Goal: Check status: Check status

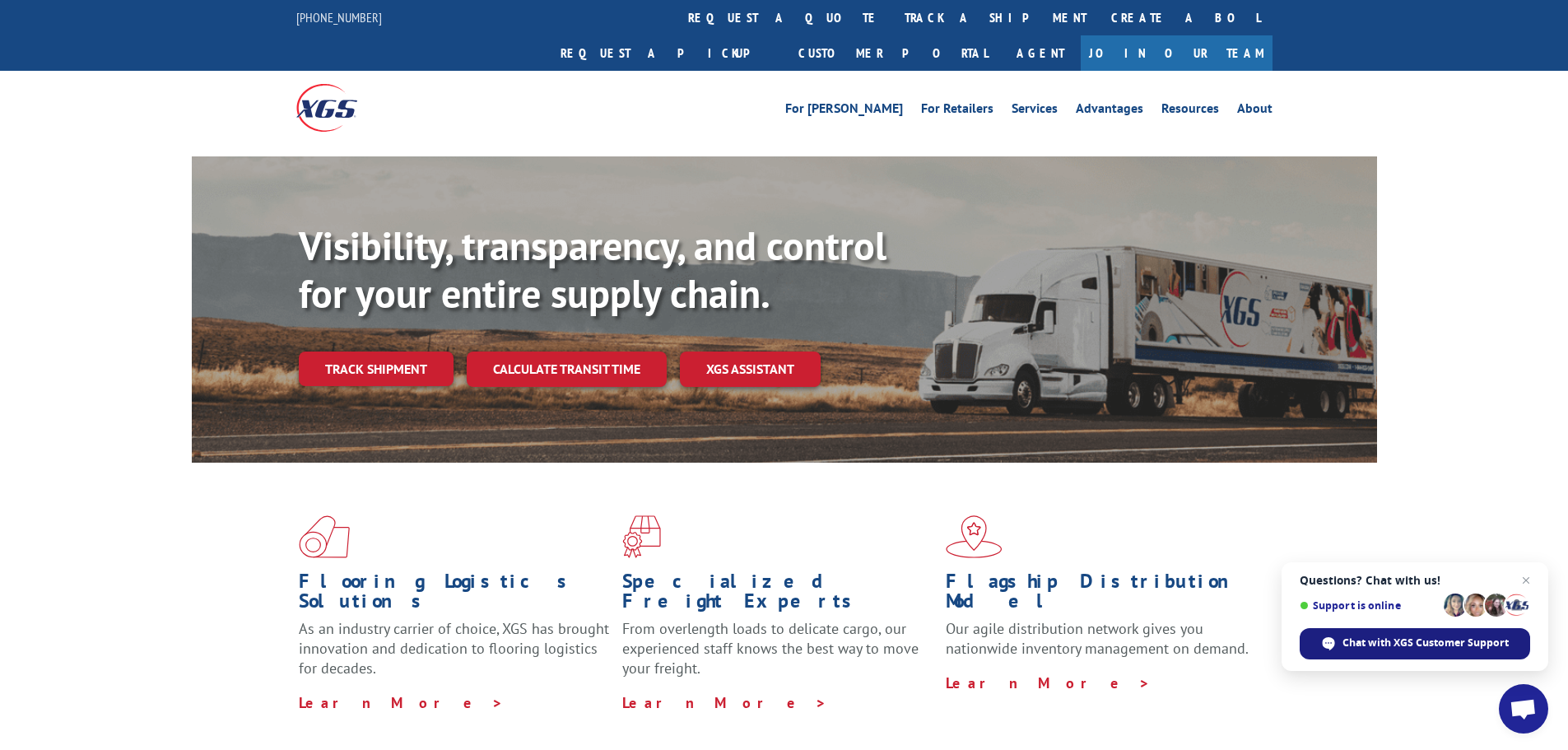
click at [1492, 649] on span "Chat with XGS Customer Support" at bounding box center [1426, 643] width 166 height 15
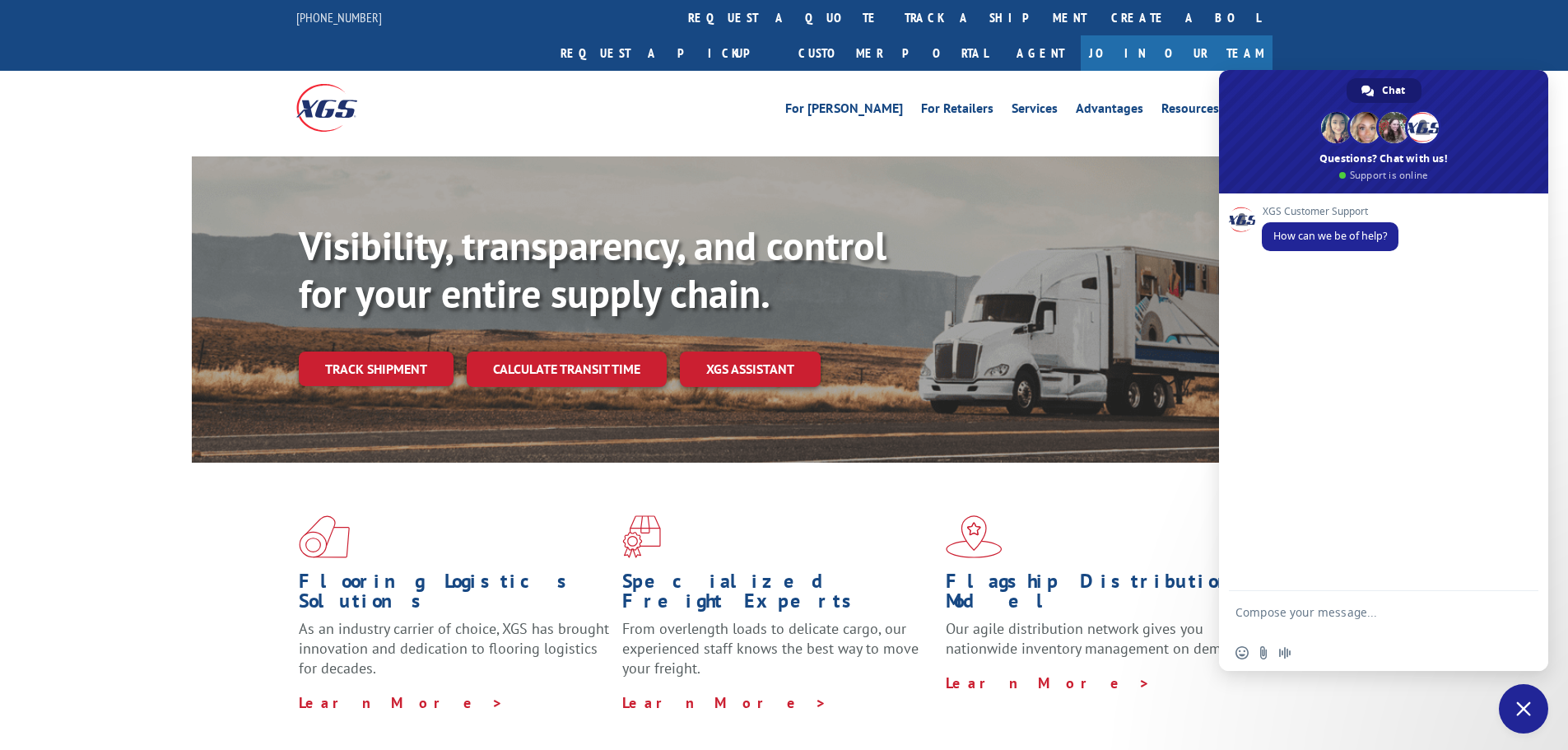
click at [1146, 462] on div "Flooring Logistics Solutions As an industry carrier of choice, XGS has brought …" at bounding box center [784, 614] width 1185 height 302
click at [789, 96] on div "For [PERSON_NAME] For Retailers Services Advantages Resources About For [PERSON…" at bounding box center [906, 108] width 733 height 25
click at [893, 16] on link "track a shipment" at bounding box center [995, 18] width 207 height 35
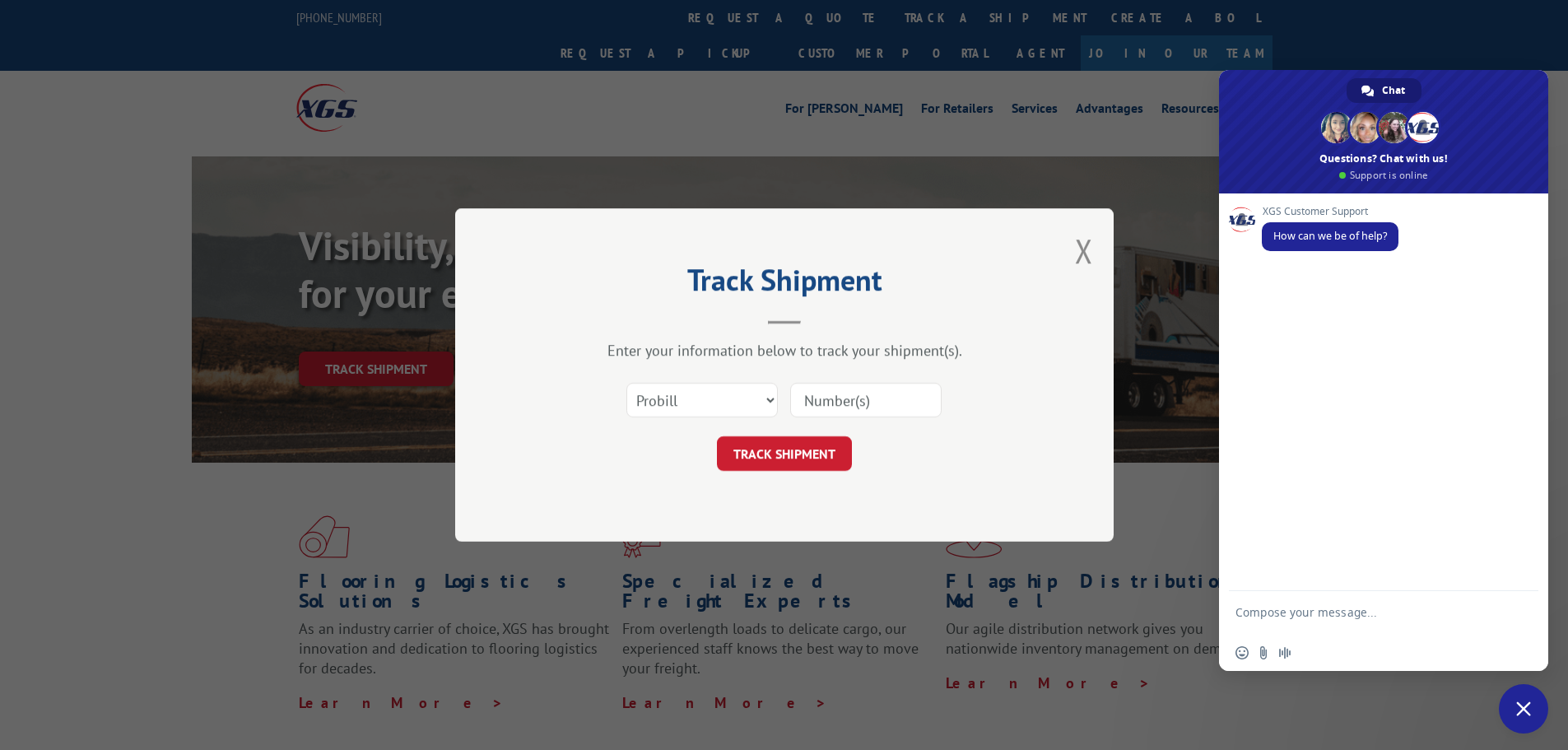
click at [872, 405] on input at bounding box center [866, 399] width 151 height 34
type input "17635936"
click at [795, 474] on div "Track Shipment Enter your information below to track your shipment(s). Select c…" at bounding box center [784, 375] width 659 height 333
click at [789, 469] on button "TRACK SHIPMENT" at bounding box center [784, 453] width 135 height 34
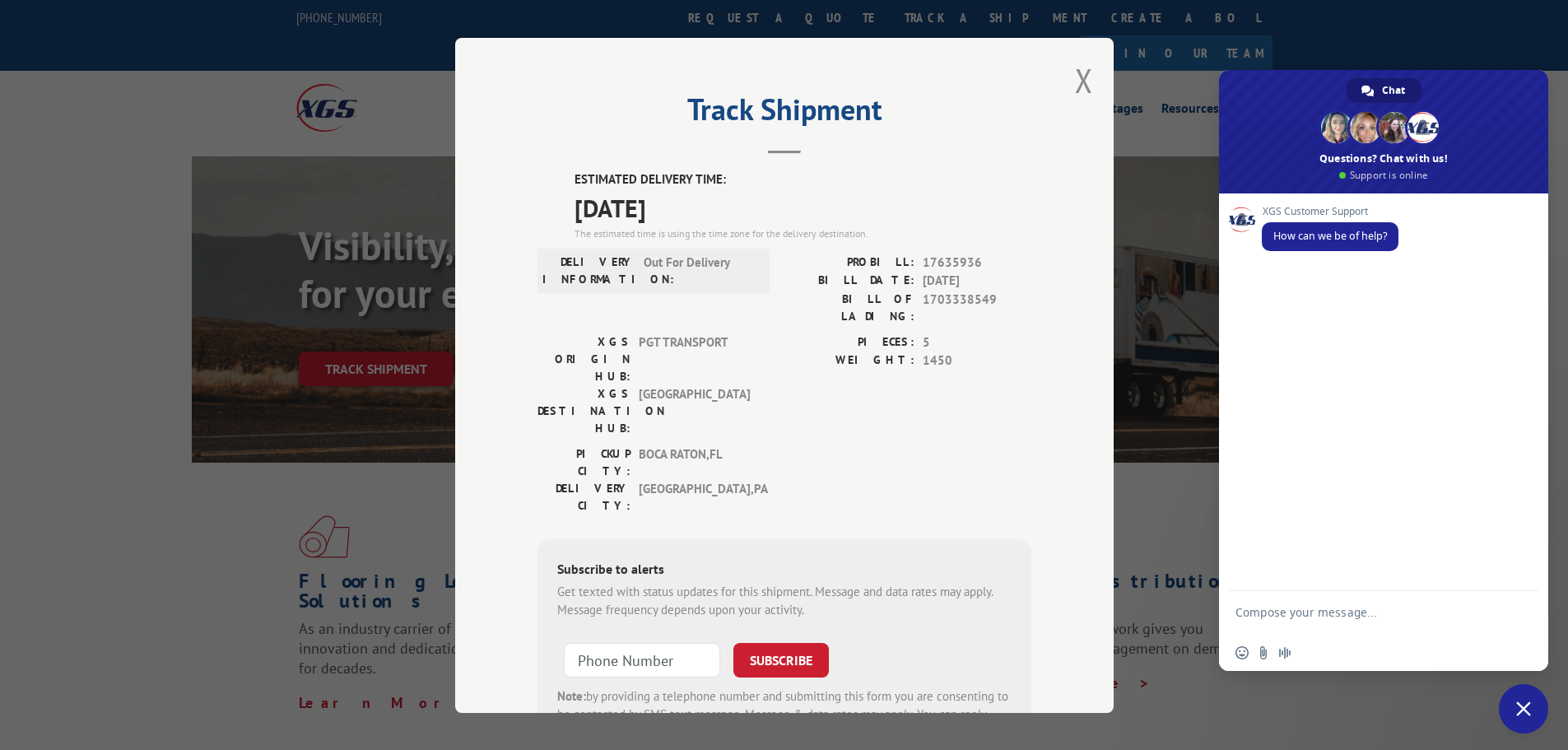
click at [1291, 614] on textarea "Compose your message..." at bounding box center [1366, 620] width 260 height 30
paste textarea "Xpress Global Systems, LLC tracking 17635936"
drag, startPoint x: 1278, startPoint y: 624, endPoint x: 1434, endPoint y: 597, distance: 158.3
click at [1434, 597] on textarea "I'd like an ETA on my delivery [DATE] so I can be at the warehouse to accept de…" at bounding box center [1366, 604] width 260 height 59
type textarea "I'd like an ETA on my delivery [DATE] so I can be at the warehouse to accept de…"
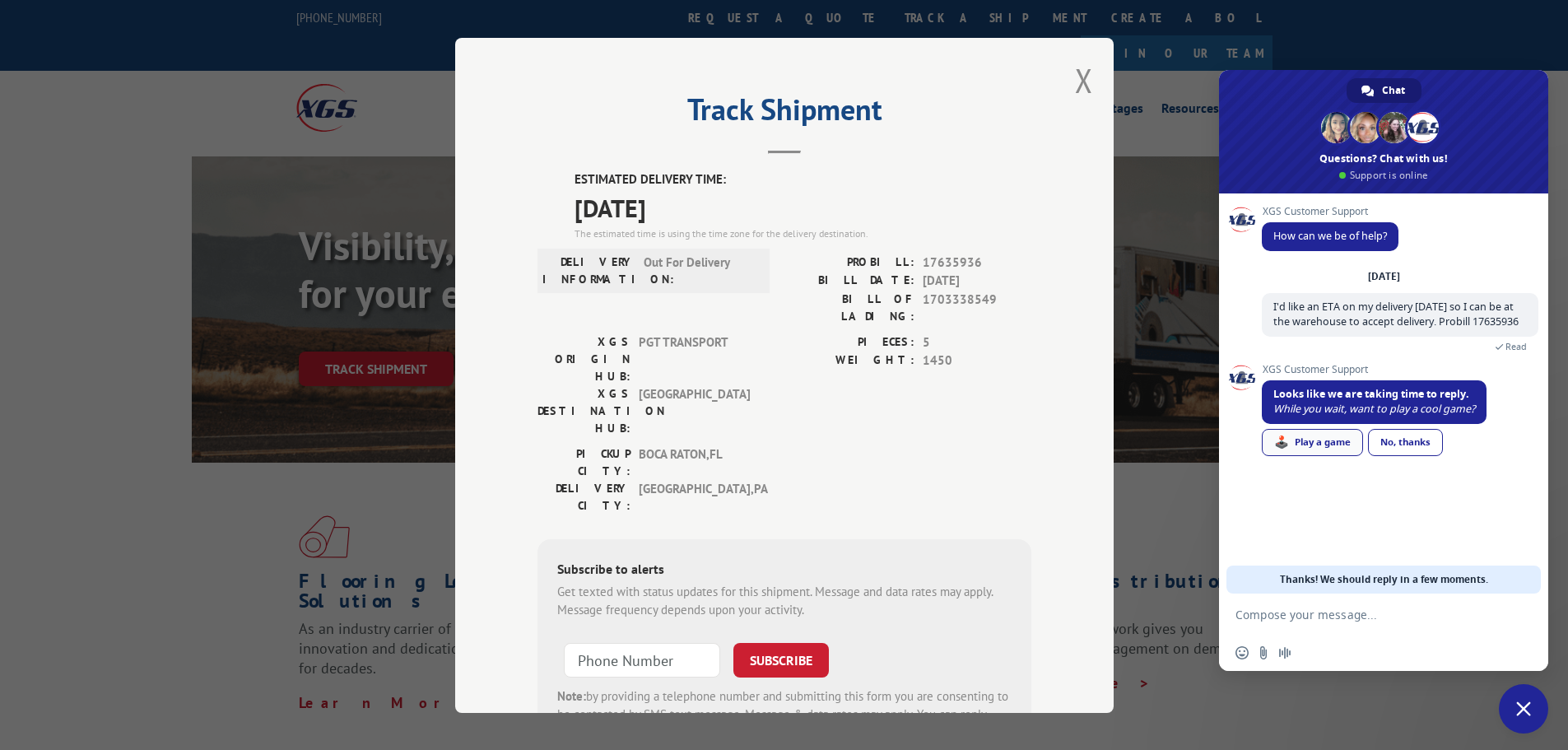
click at [1295, 440] on div "🕹️ Play a game" at bounding box center [1312, 442] width 101 height 27
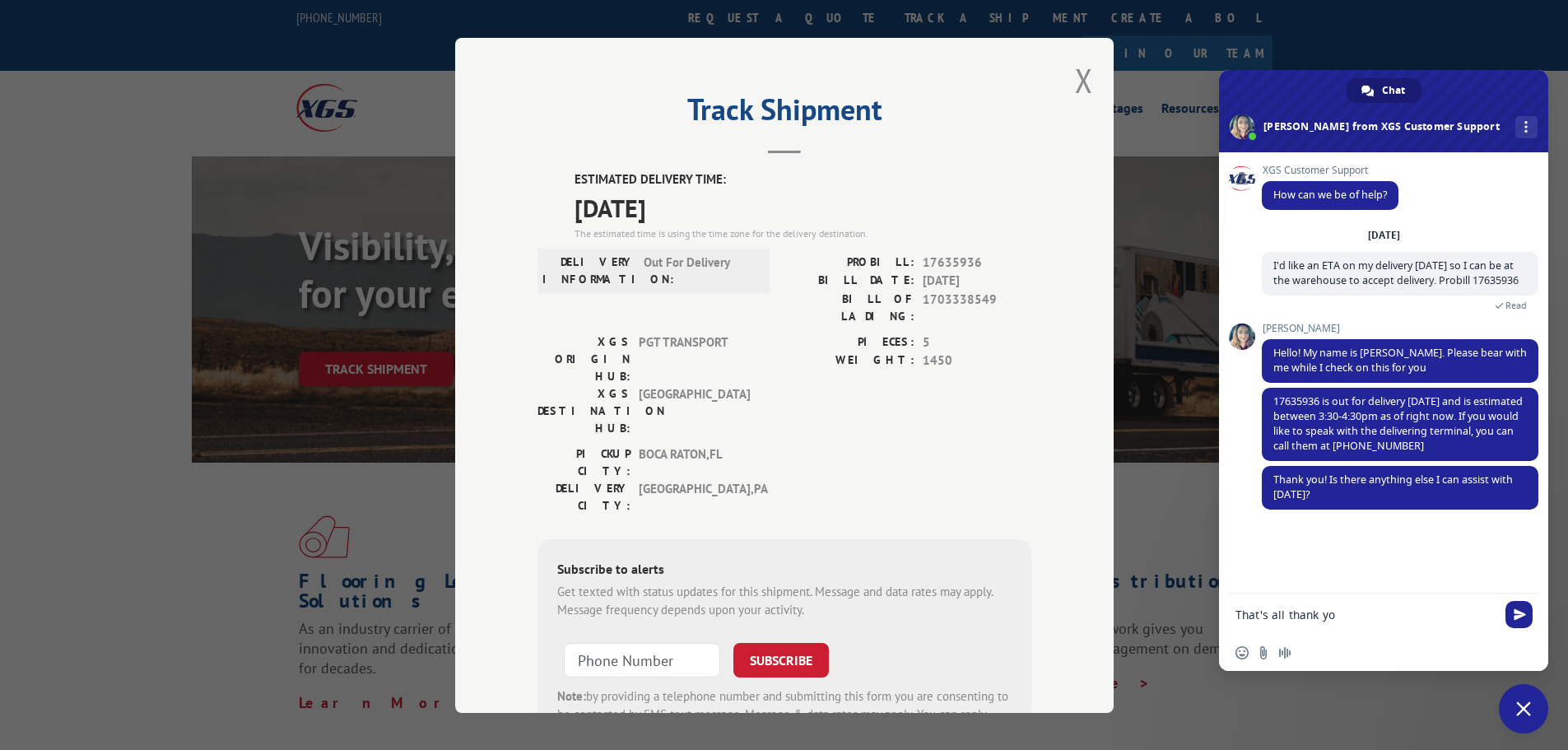
type textarea "That's all thank you"
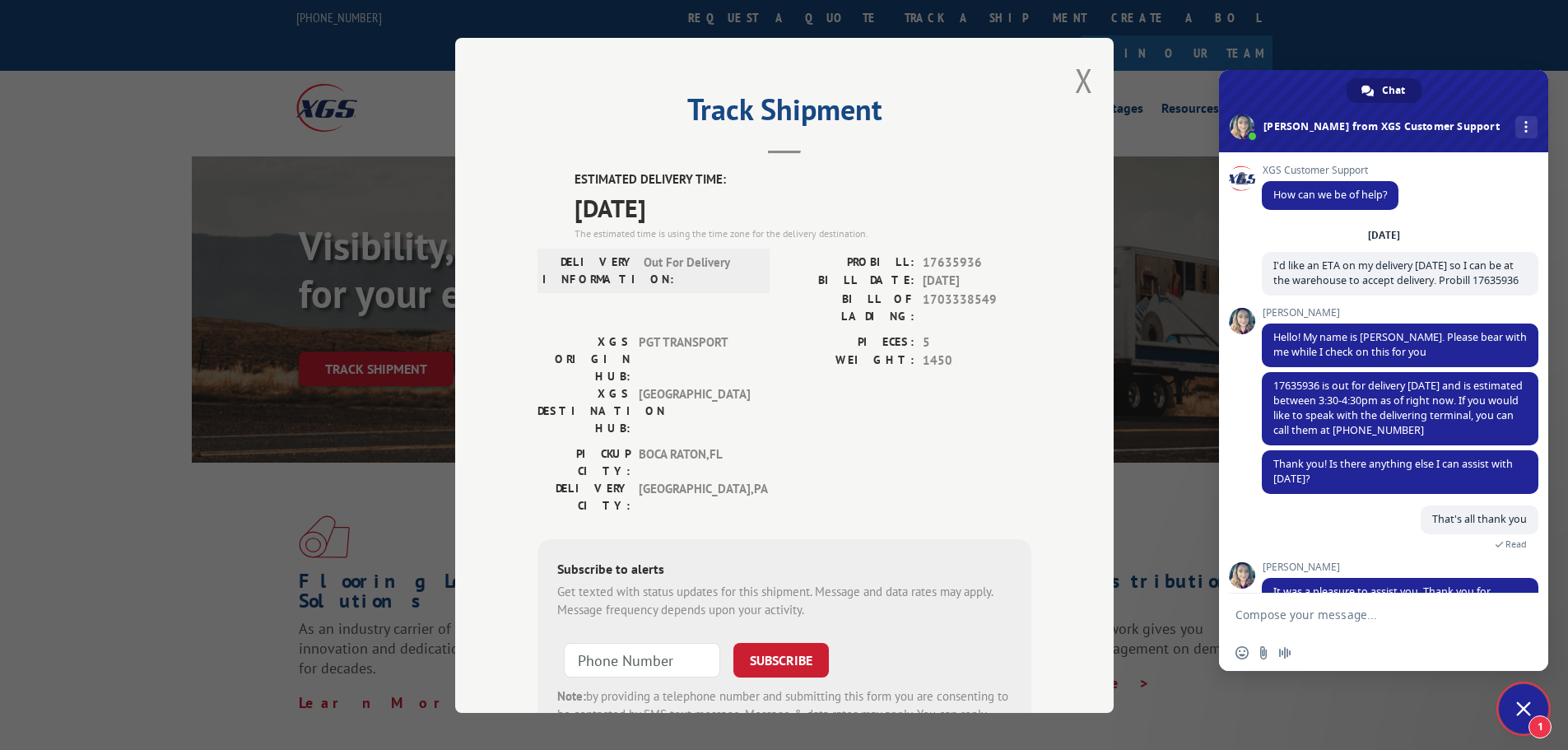
scroll to position [106, 0]
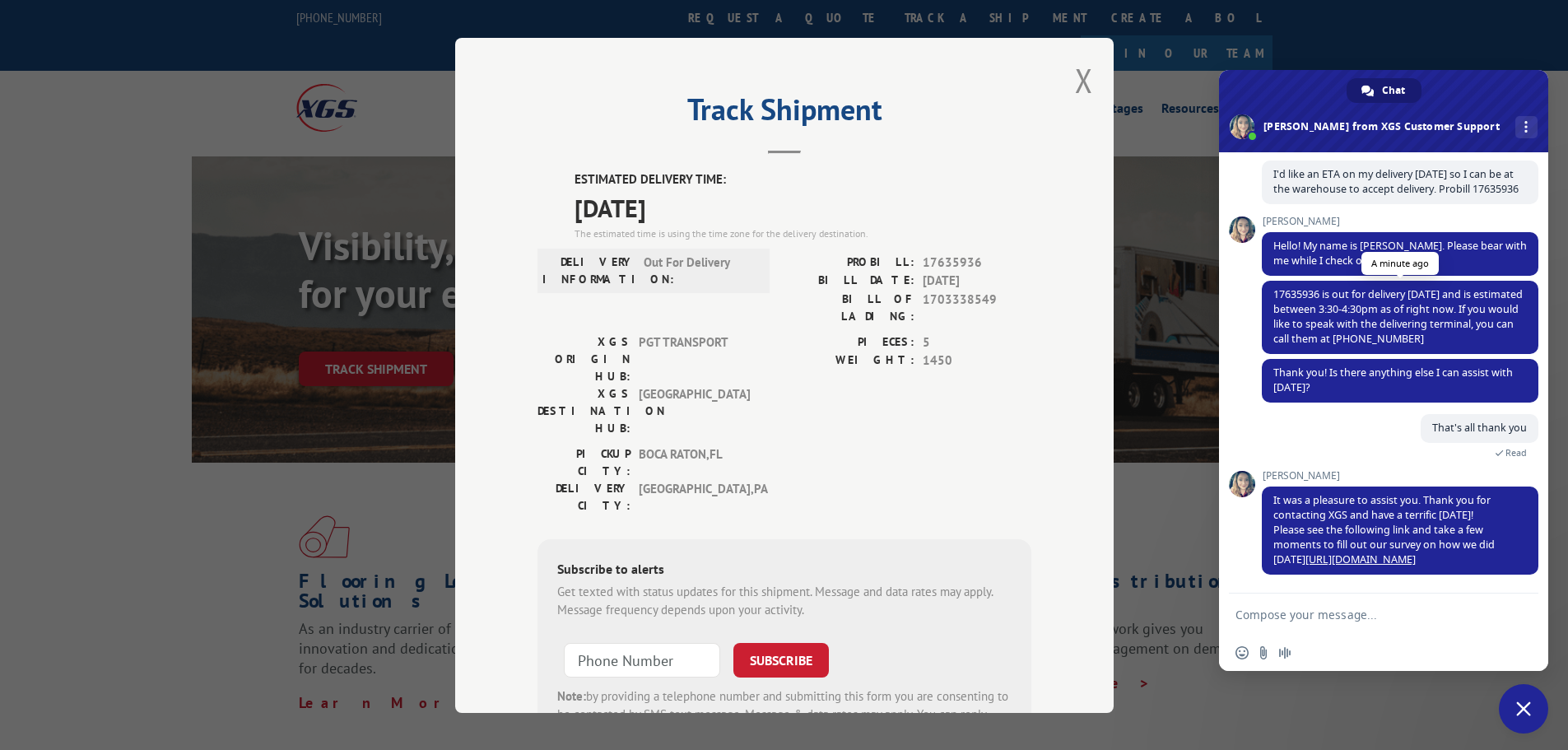
drag, startPoint x: 1469, startPoint y: 338, endPoint x: 1396, endPoint y: 338, distance: 73.0
click at [1396, 338] on span "17635936 is out for delivery [DATE] and is estimated between 3:30-4:30pm as of …" at bounding box center [1400, 317] width 277 height 73
copy span "[PHONE_NUMBER]"
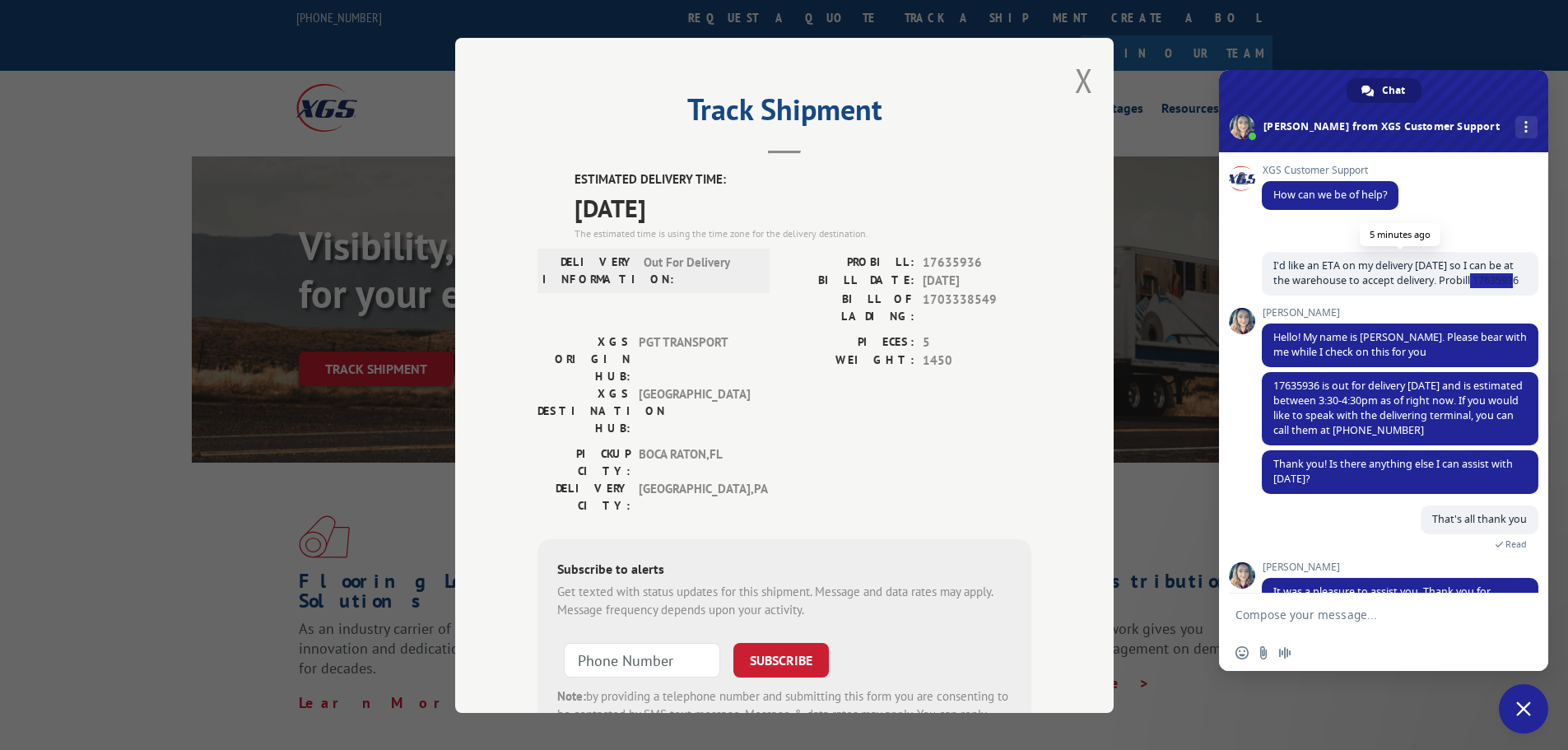
drag, startPoint x: 1312, startPoint y: 295, endPoint x: 1269, endPoint y: 295, distance: 43.0
click at [1269, 295] on span "I'd like an ETA on my delivery [DATE] so I can be at the warehouse to accept de…" at bounding box center [1400, 273] width 277 height 44
copy span "17635936"
